Goal: Task Accomplishment & Management: Manage account settings

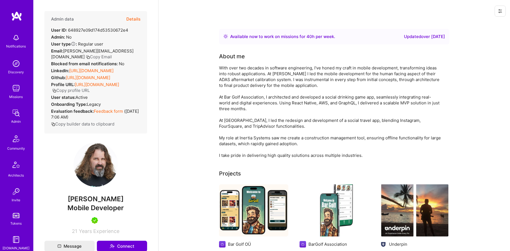
click at [21, 113] on img at bounding box center [16, 112] width 11 height 11
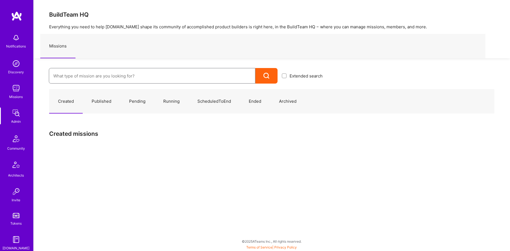
click at [101, 75] on input at bounding box center [152, 76] width 198 height 14
type input "M"
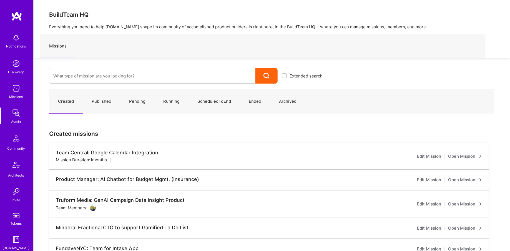
click at [14, 96] on div "Missions" at bounding box center [16, 97] width 14 height 6
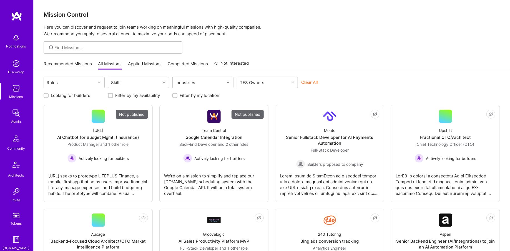
click at [99, 52] on div at bounding box center [113, 47] width 139 height 12
click at [89, 53] on div at bounding box center [113, 47] width 139 height 12
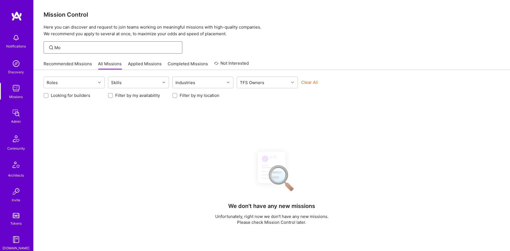
type input "Mor"
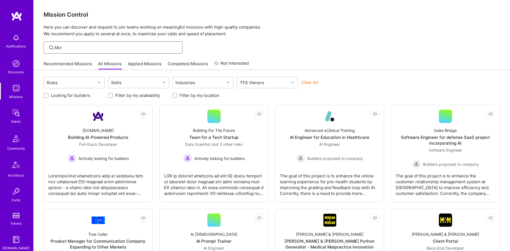
drag, startPoint x: 107, startPoint y: 47, endPoint x: 29, endPoint y: 47, distance: 78.5
click at [29, 47] on div "Notifications Discovery Missions Admin Community Architects Invite Tokens [DOMA…" at bounding box center [255, 210] width 510 height 420
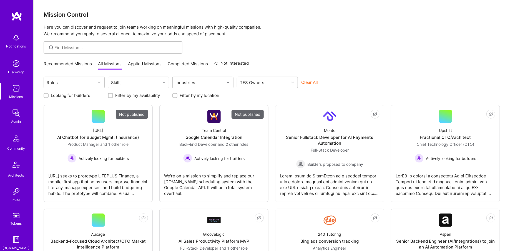
click at [16, 110] on img at bounding box center [16, 112] width 11 height 11
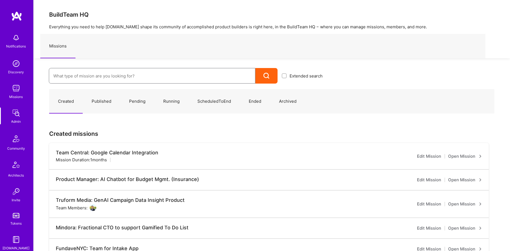
click at [80, 69] on input at bounding box center [152, 76] width 198 height 14
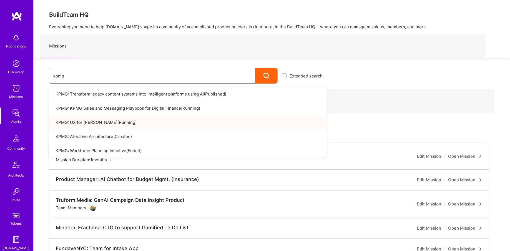
type input "kpmg"
click at [101, 124] on link "KPMG: UX for Valari ( Running )" at bounding box center [188, 122] width 278 height 14
click at [122, 104] on link "KPMG: KPMG Sales and Messaging Playbook for Digital Finance ( Running )" at bounding box center [188, 108] width 278 height 14
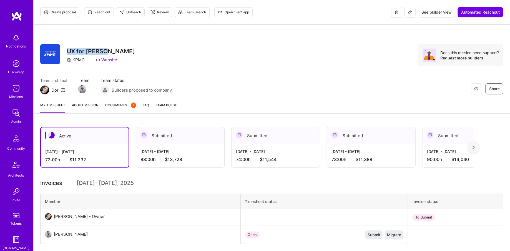
drag, startPoint x: 66, startPoint y: 52, endPoint x: 139, endPoint y: 49, distance: 73.0
click at [139, 49] on div "Restore Not Interested Share UX for [PERSON_NAME] KPMG Website Does this missio…" at bounding box center [271, 55] width 463 height 22
copy h3 "UX for [PERSON_NAME]"
click at [413, 13] on button at bounding box center [409, 12] width 11 height 11
click at [220, 57] on div "Restore Not Interested Share UX for [PERSON_NAME] KPMG Website Does this missio…" at bounding box center [271, 55] width 463 height 22
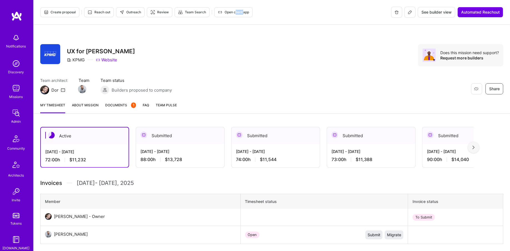
click at [225, 12] on span "Open client app" at bounding box center [233, 12] width 31 height 5
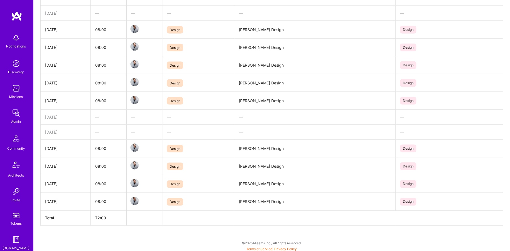
scroll to position [329, 0]
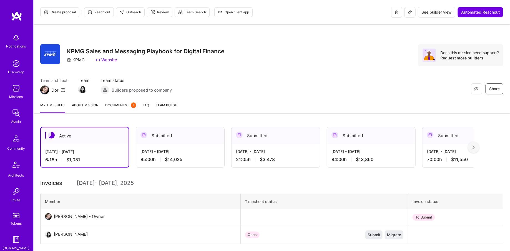
click at [226, 11] on span "Open client app" at bounding box center [233, 12] width 31 height 5
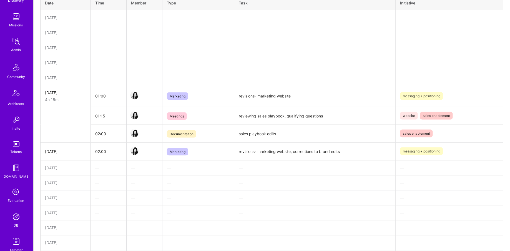
scroll to position [103, 0]
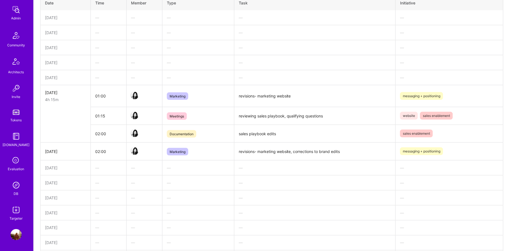
click at [15, 189] on img at bounding box center [16, 185] width 11 height 11
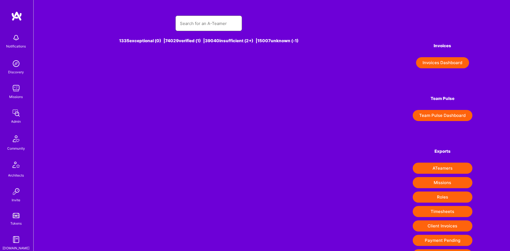
click at [203, 19] on input "text" at bounding box center [209, 23] width 58 height 14
click at [201, 25] on input "muhammed umer" at bounding box center [209, 23] width 58 height 14
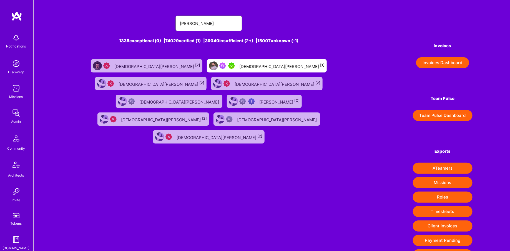
type input "muhammad umer"
click at [209, 62] on div "Muhammad Umer [1]" at bounding box center [267, 65] width 120 height 13
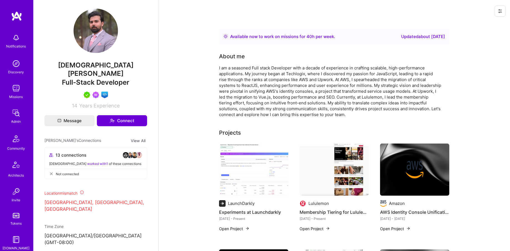
scroll to position [153, 0]
